Goal: Task Accomplishment & Management: Use online tool/utility

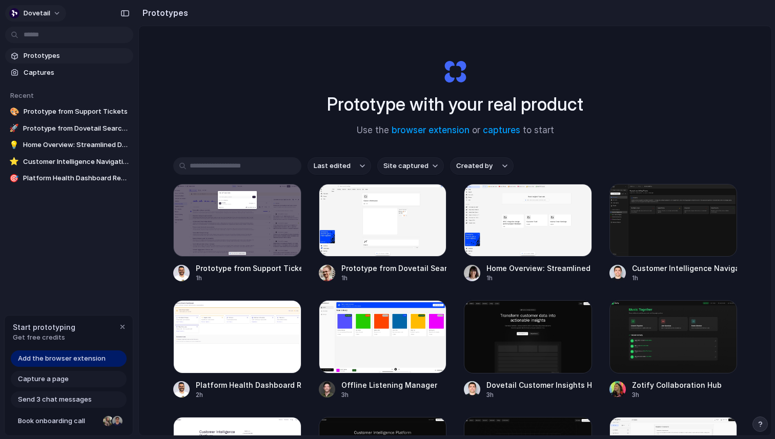
click at [46, 10] on span "dovetail" at bounding box center [37, 13] width 27 height 10
click at [43, 8] on div "Settings Invite members Change theme Sign out" at bounding box center [387, 219] width 775 height 439
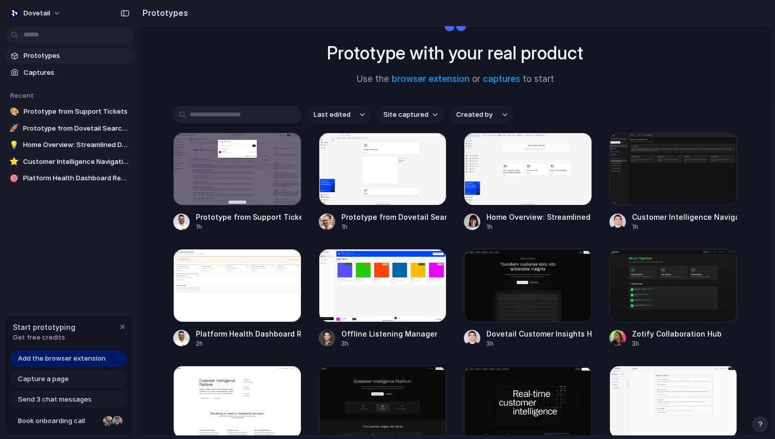
scroll to position [49, 0]
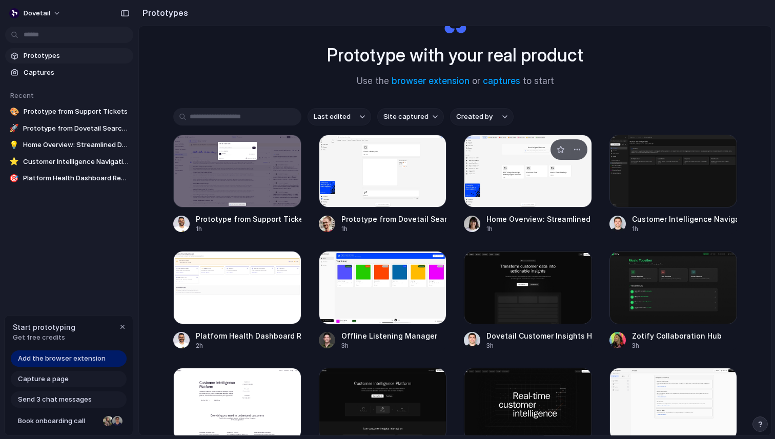
click at [508, 181] on div at bounding box center [528, 171] width 128 height 73
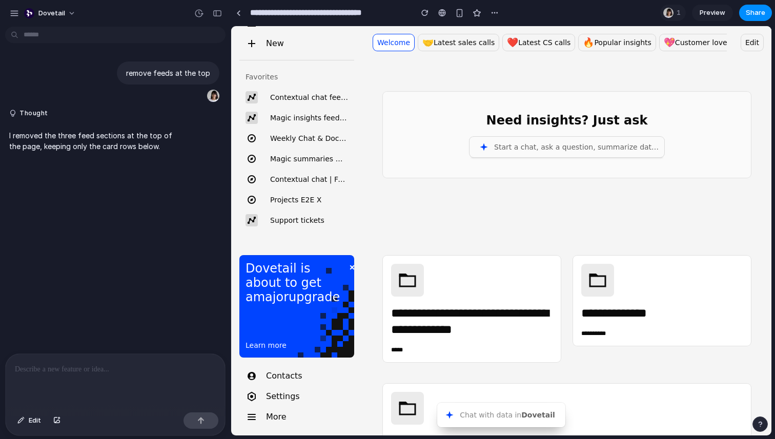
scroll to position [21, 0]
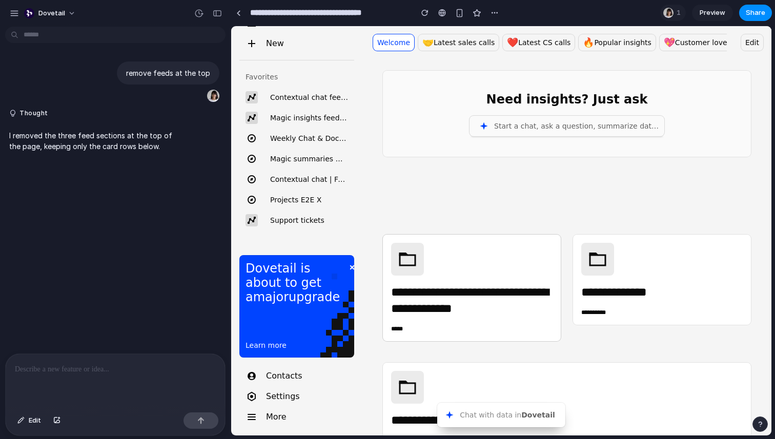
click at [482, 272] on div at bounding box center [471, 259] width 161 height 33
click at [478, 304] on div "**********" at bounding box center [471, 300] width 161 height 33
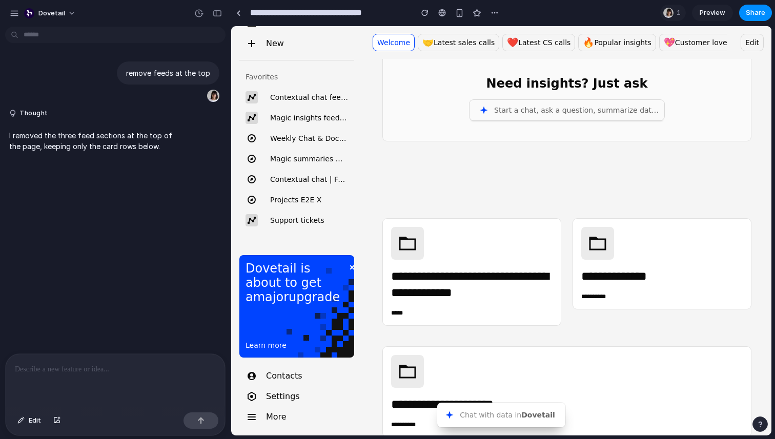
scroll to position [0, 0]
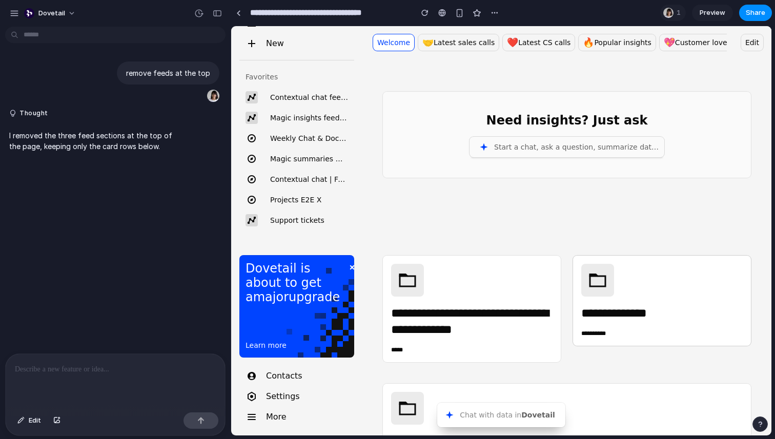
click at [626, 291] on div at bounding box center [661, 280] width 161 height 33
click at [498, 155] on button "Start a chat, ask a question, summarize data..." at bounding box center [566, 147] width 195 height 21
click at [513, 148] on div "Start a chat, ask a question, summarize data..." at bounding box center [577, 147] width 166 height 12
click at [274, 179] on span "Contextual chat | Feedback | Q2 2025" at bounding box center [309, 179] width 78 height 12
click at [413, 190] on div "**********" at bounding box center [561, 350] width 380 height 321
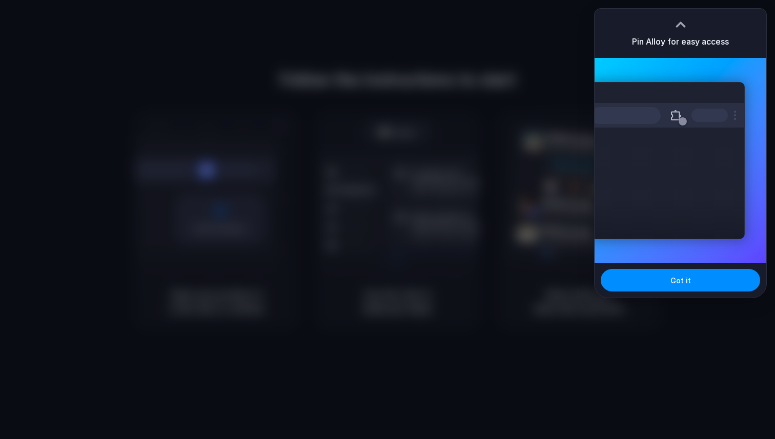
click at [458, 117] on div at bounding box center [387, 219] width 775 height 439
